Goal: Answer question/provide support

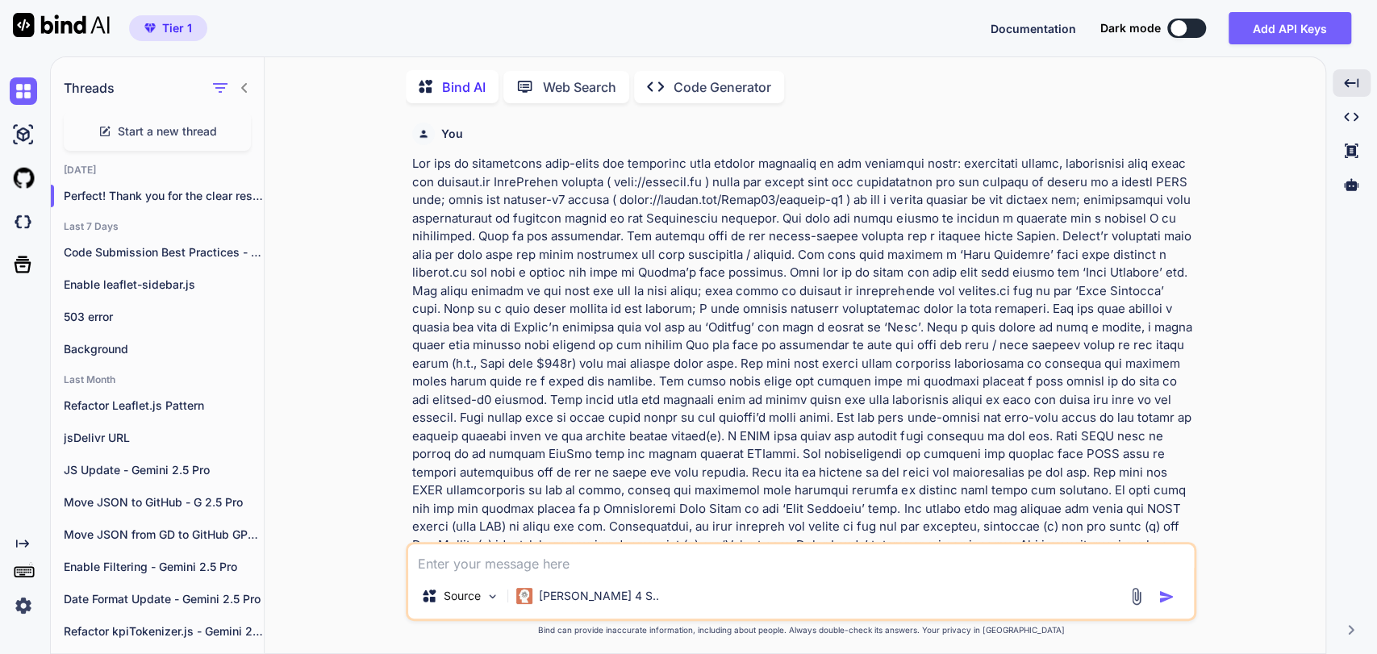
scroll to position [6, 0]
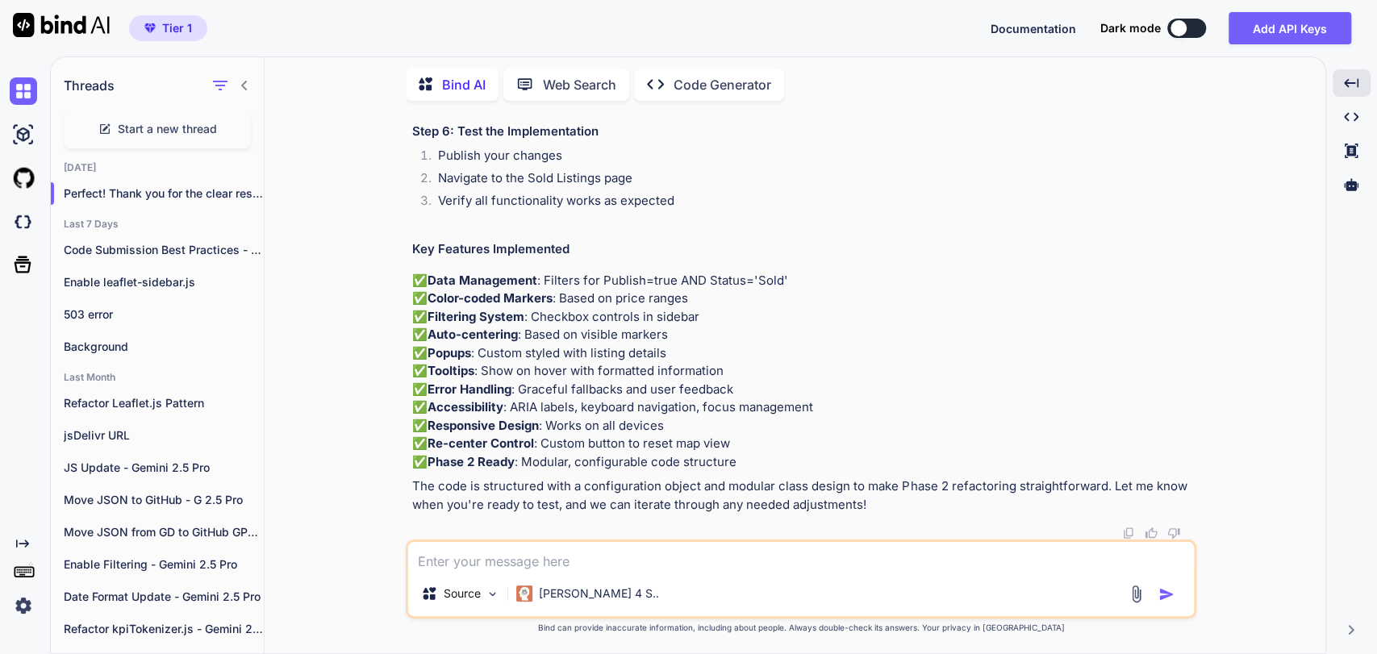
click at [458, 558] on textarea at bounding box center [801, 556] width 786 height 29
paste textarea "Lorem ips. D sitamet con adipisc eli se doeiu tempo in utlabor etdo magn aliq. …"
type textarea "Lorem ips. D sitamet con adipisc eli se doeiu tempo in utlabor etdo magn aliq. …"
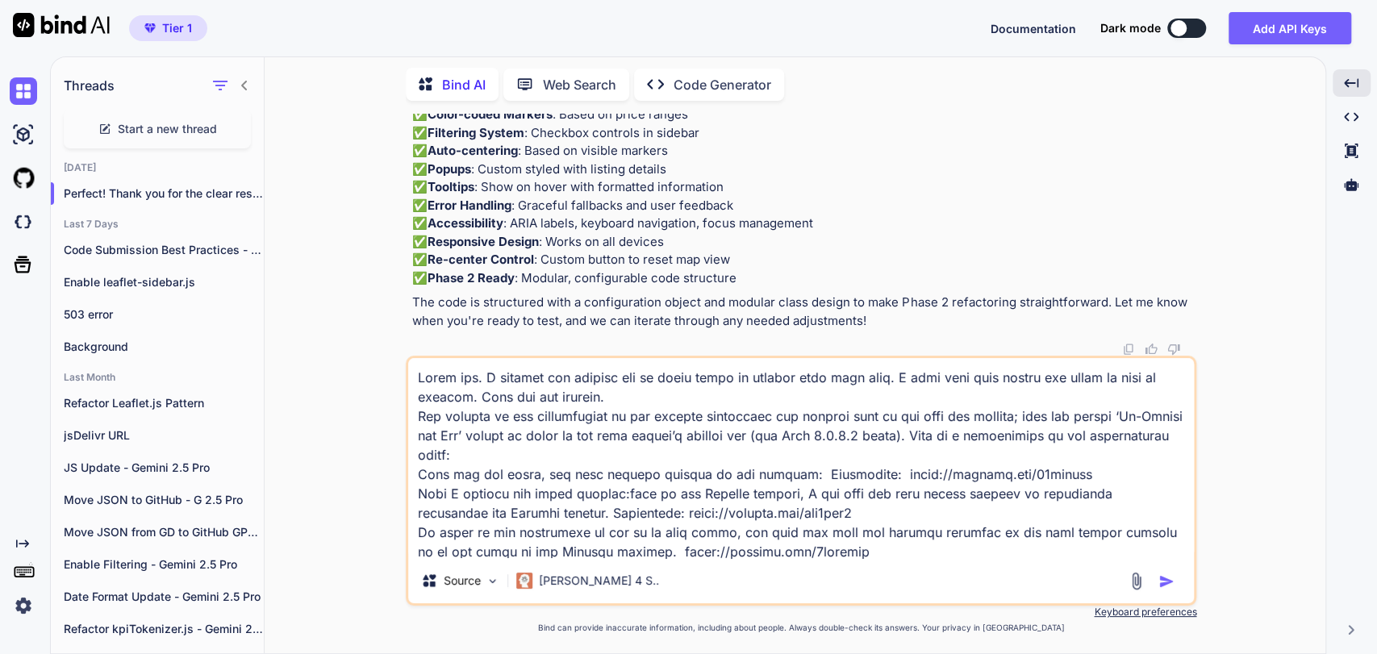
scroll to position [98, 0]
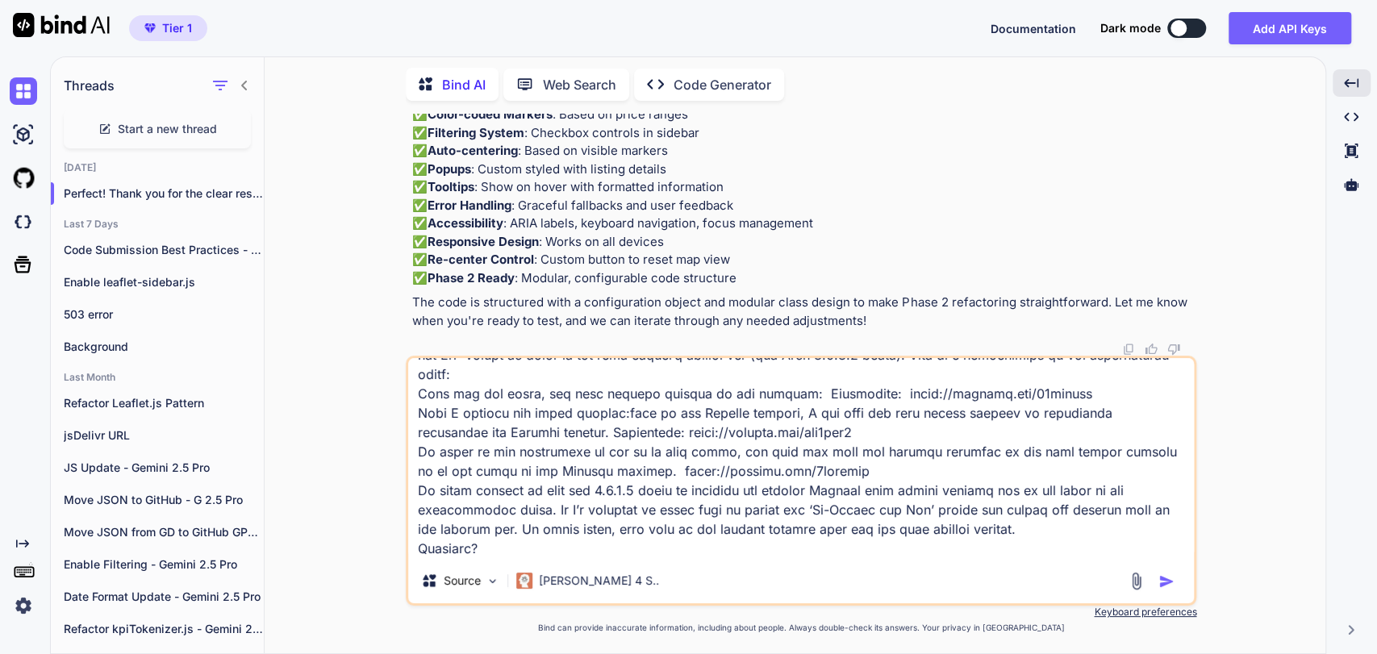
click at [776, 534] on textarea at bounding box center [801, 458] width 786 height 200
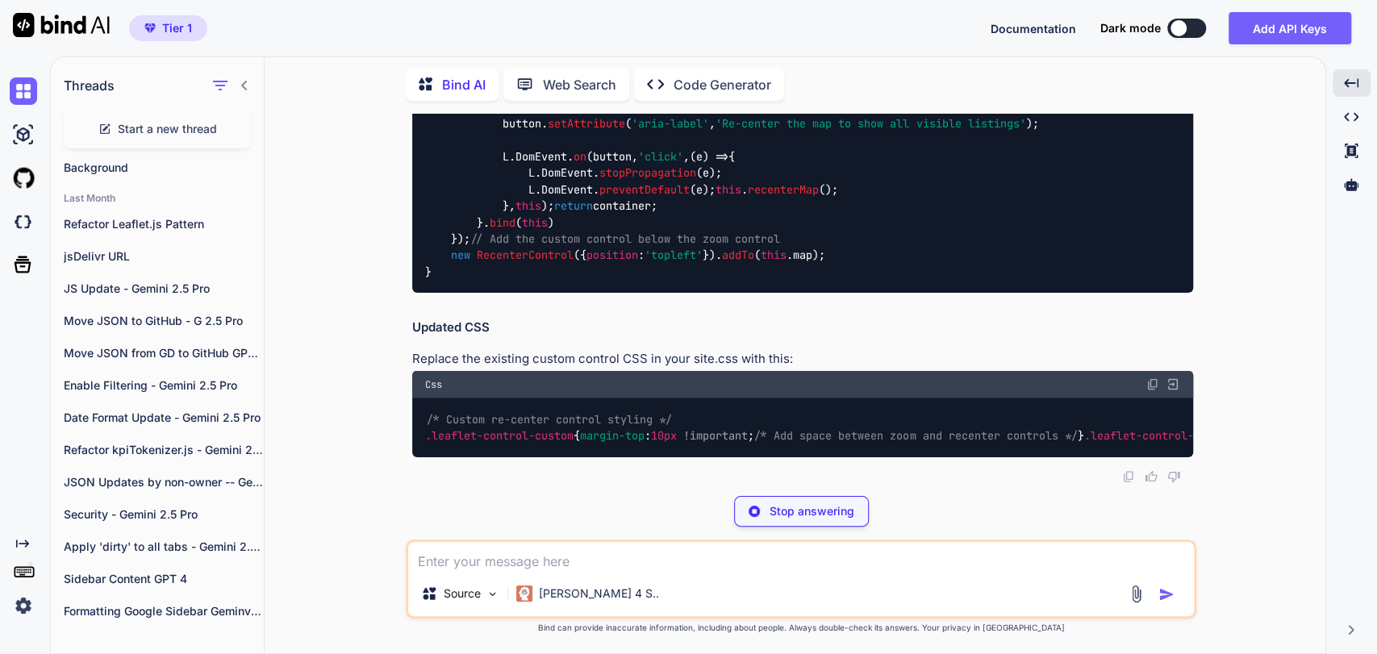
scroll to position [15238, 0]
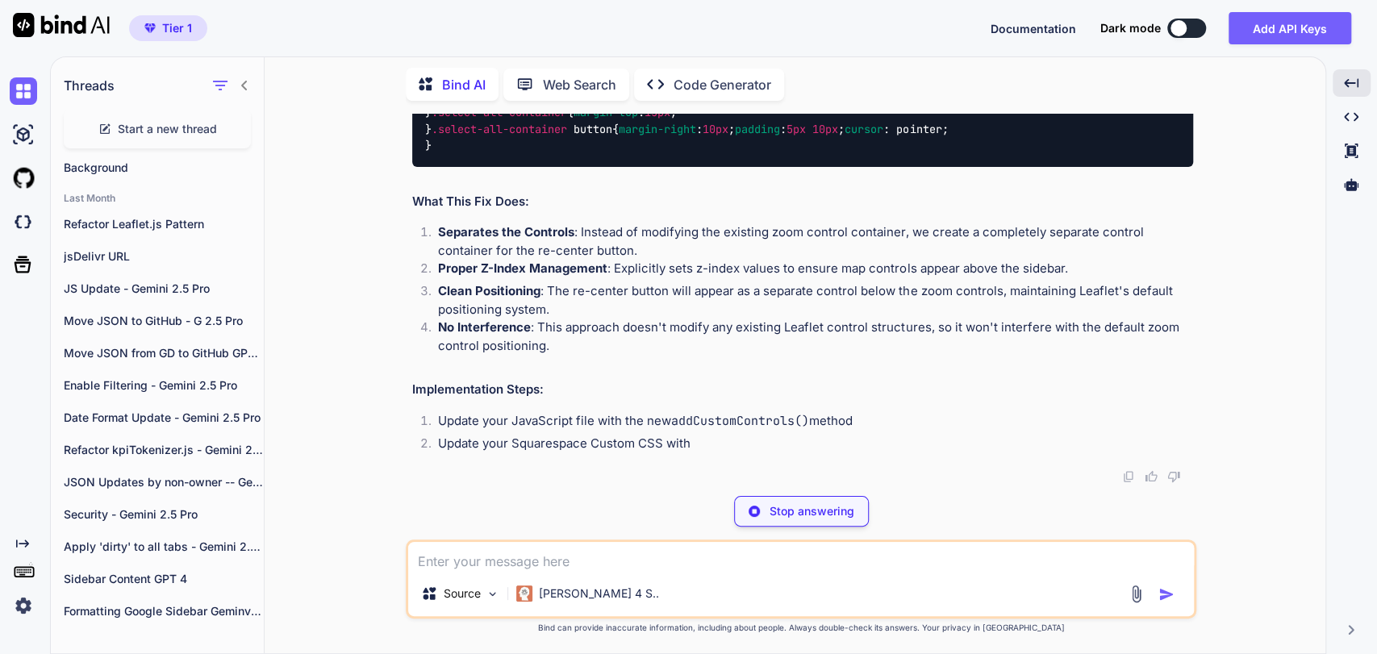
scroll to position [15328, 0]
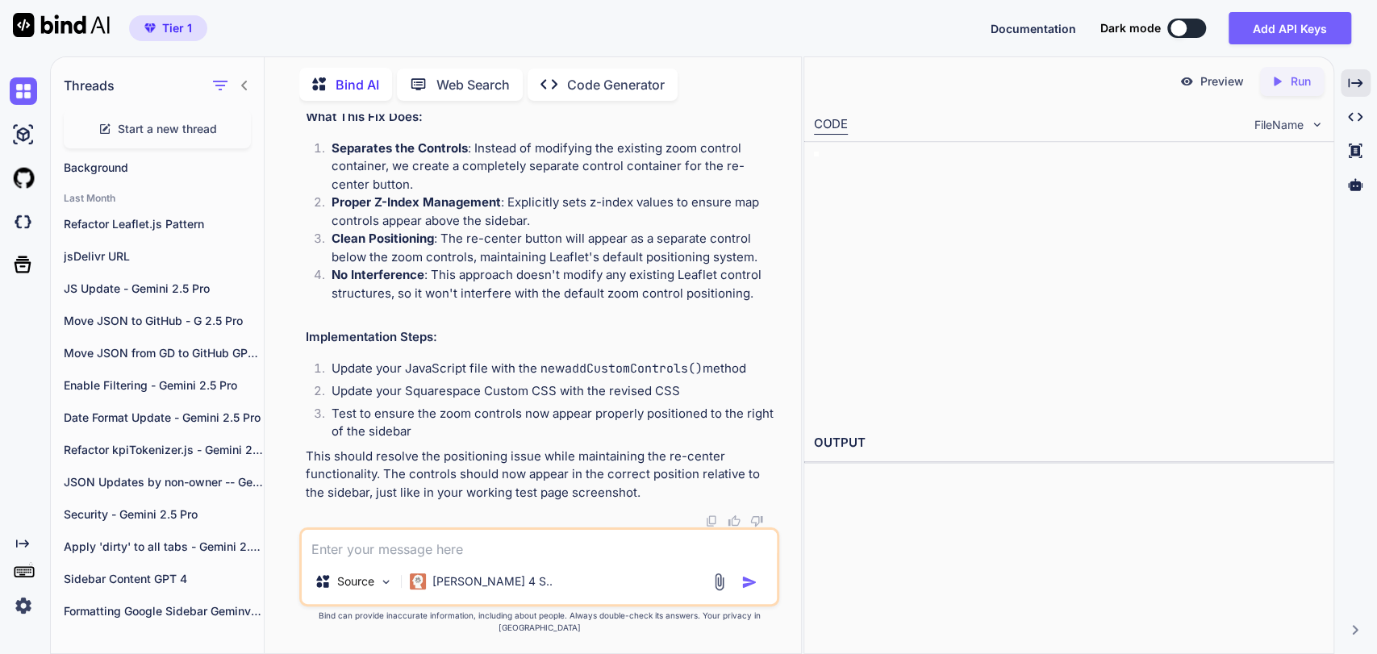
scroll to position [18324, 0]
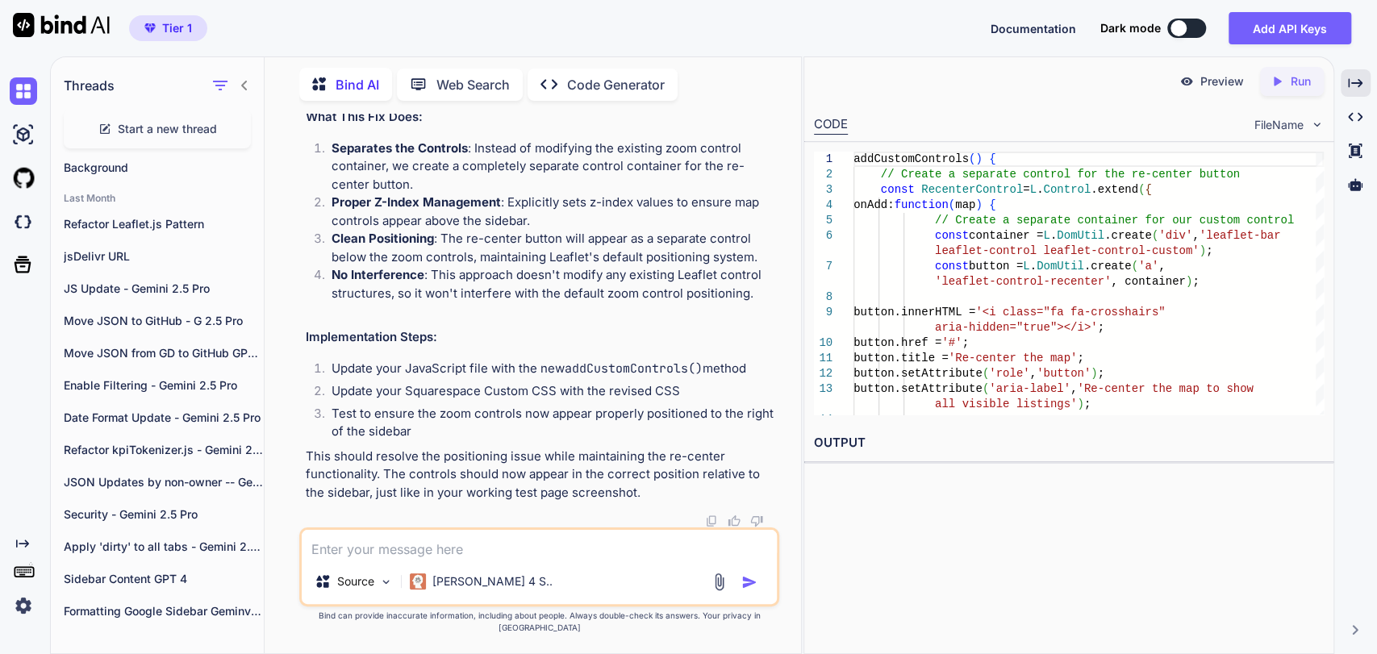
click at [495, 194] on p "Separates the Controls : Instead of modifying the existing zoom control contain…" at bounding box center [554, 167] width 445 height 55
click at [455, 210] on strong "Proper Z-Index Management" at bounding box center [416, 201] width 169 height 15
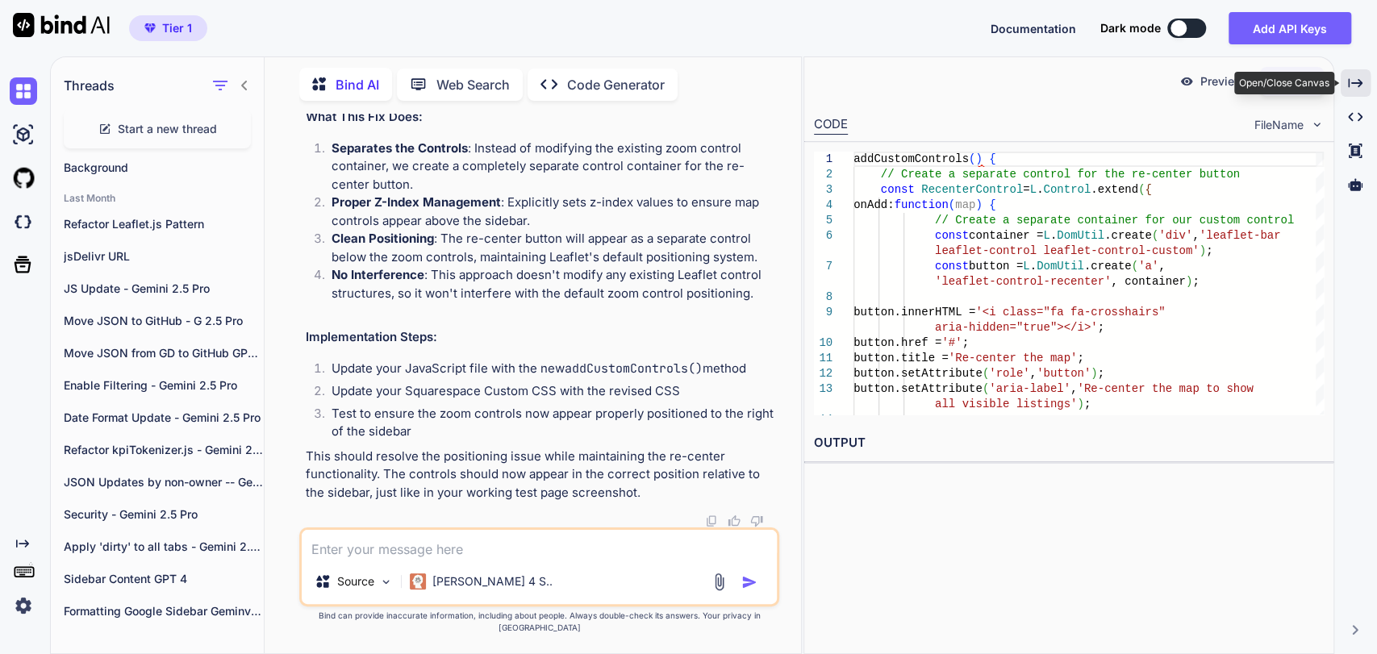
click at [1360, 84] on icon "Created with Pixso." at bounding box center [1355, 83] width 15 height 15
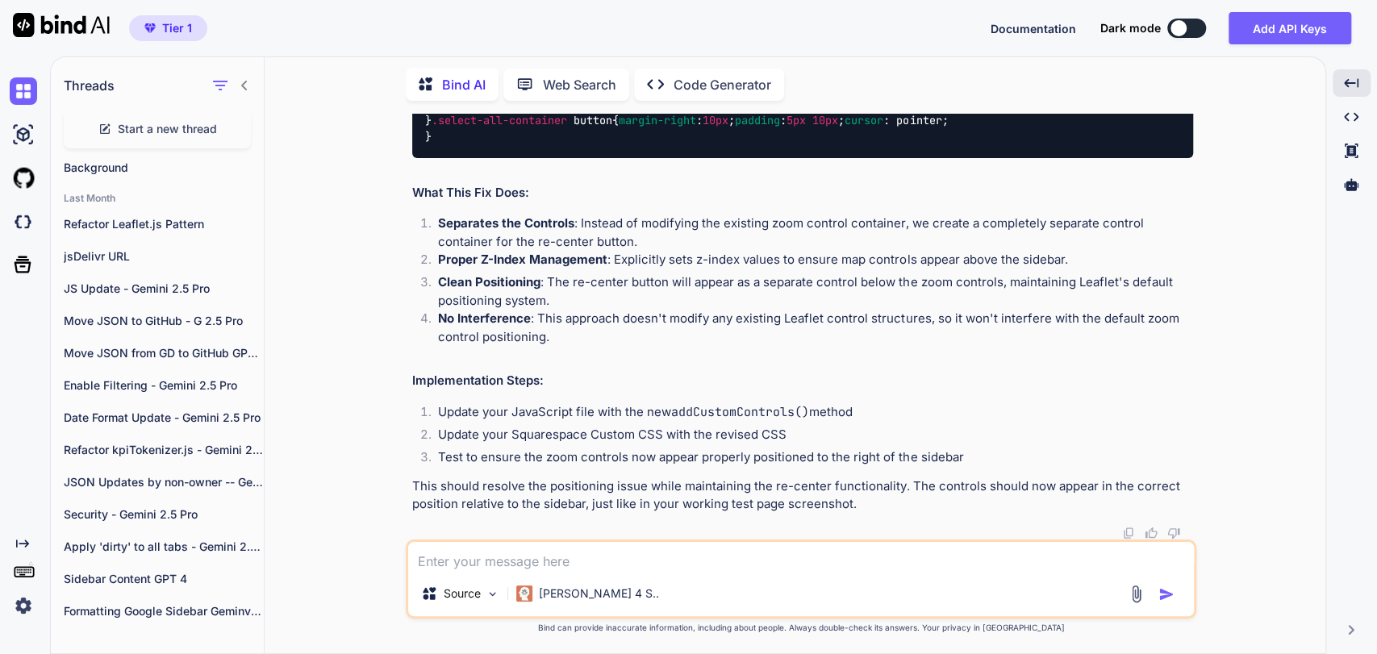
scroll to position [15231, 0]
drag, startPoint x: 994, startPoint y: 348, endPoint x: 309, endPoint y: 220, distance: 696.9
click at [309, 220] on div "You Bind AI Thank you for the comprehensive requirements! This is a well-struct…" at bounding box center [802, 384] width 1048 height 540
copy div "You're absolutely right! The issue is likely caused by how we're modifying the …"
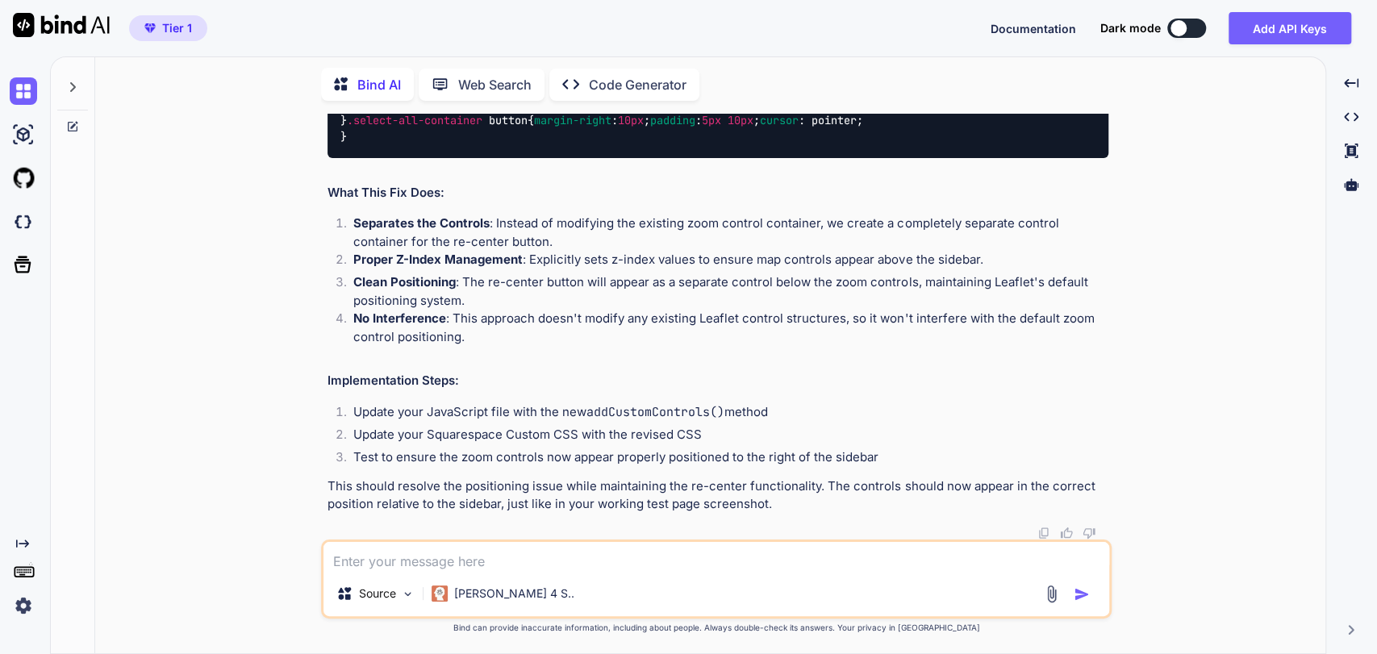
scroll to position [15061, 0]
type textarea "x"
drag, startPoint x: 487, startPoint y: 427, endPoint x: 854, endPoint y: 409, distance: 367.6
